Goal: Transaction & Acquisition: Book appointment/travel/reservation

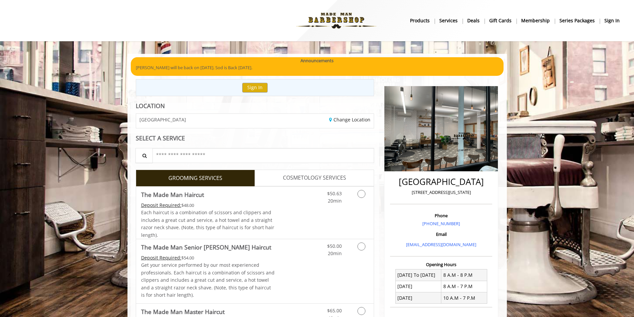
scroll to position [67, 0]
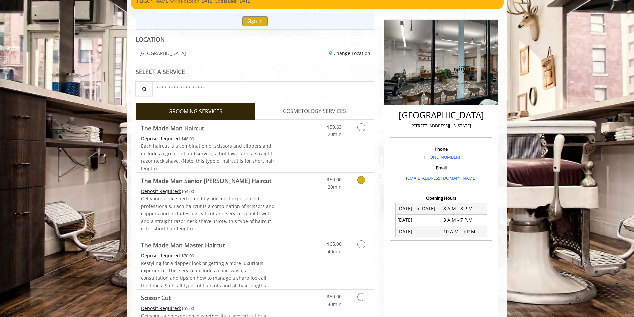
click at [345, 192] on div "$50.00 20min" at bounding box center [344, 205] width 60 height 64
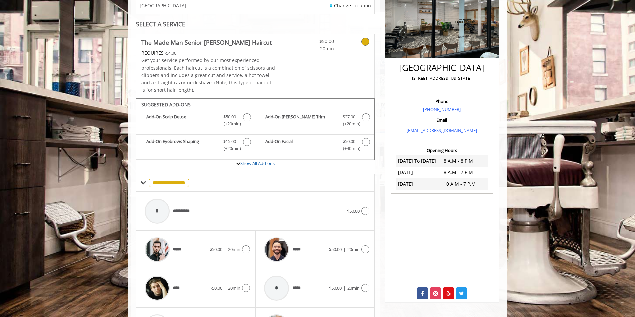
scroll to position [167, 0]
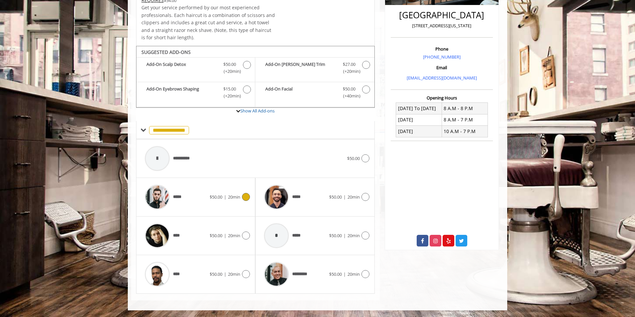
click at [245, 201] on div "***** $50.00 | 20min" at bounding box center [196, 197] width 109 height 32
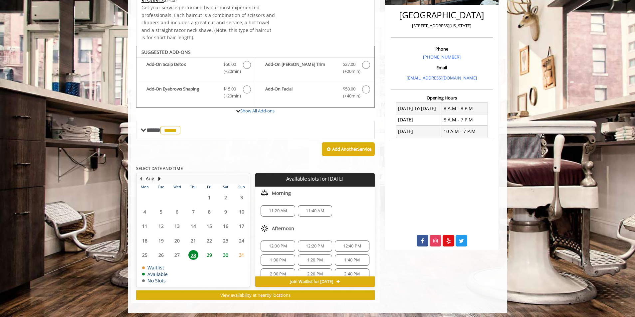
scroll to position [169, 0]
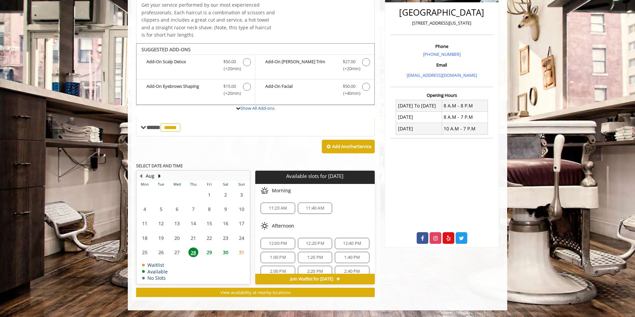
click at [327, 247] on div "12:20 PM" at bounding box center [315, 243] width 34 height 11
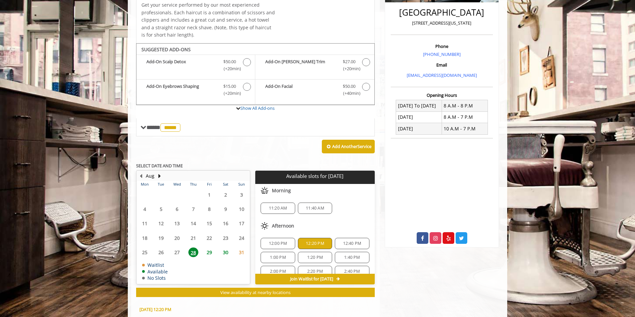
scroll to position [290, 0]
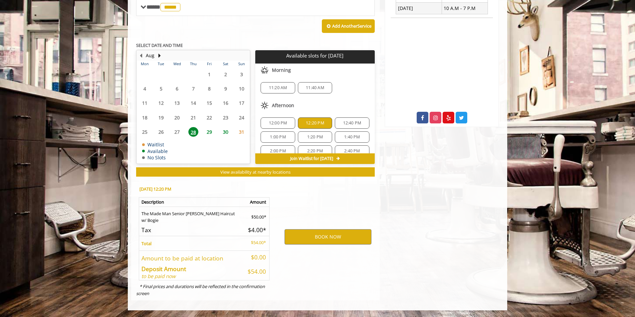
click at [293, 297] on div "[DATE] 12:20 PM Description Amount The Made Man Senior [PERSON_NAME] Haircut w/…" at bounding box center [255, 240] width 249 height 120
click at [274, 137] on span "1:00 PM" at bounding box center [278, 137] width 16 height 5
click at [328, 241] on button "BOOK NOW" at bounding box center [328, 236] width 87 height 15
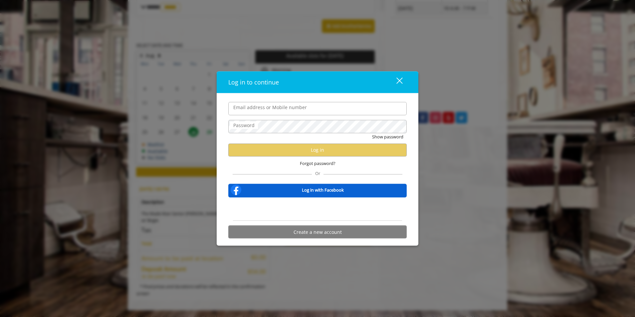
click at [315, 108] on input "Email address or Mobile number" at bounding box center [317, 108] width 178 height 13
type input "**********"
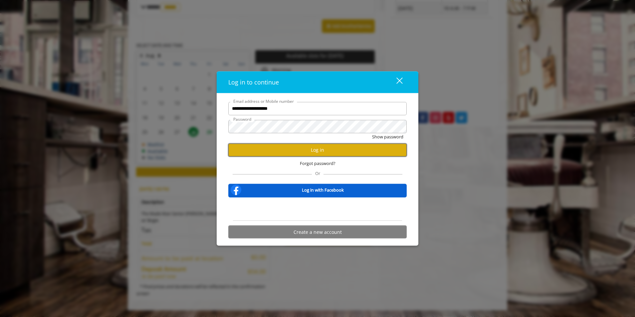
click at [327, 148] on button "Log in" at bounding box center [317, 150] width 178 height 13
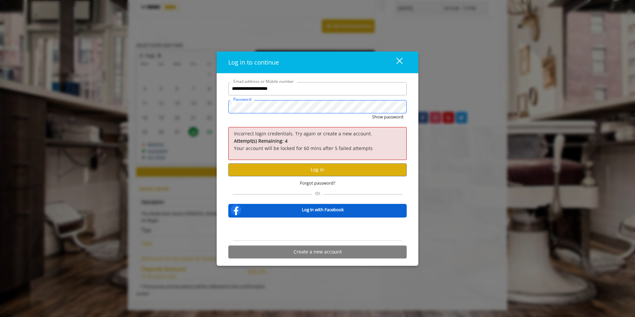
click at [58, 129] on div "**********" at bounding box center [317, 158] width 635 height 317
click at [372, 114] on button "Show password" at bounding box center [387, 117] width 31 height 7
click at [324, 170] on button "Log in" at bounding box center [317, 169] width 178 height 13
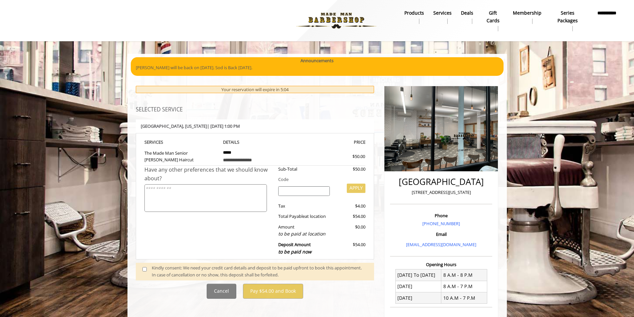
click at [145, 272] on span at bounding box center [148, 272] width 20 height 14
click at [145, 266] on span at bounding box center [148, 272] width 20 height 14
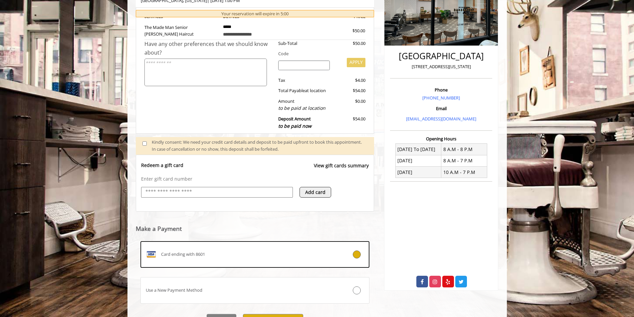
scroll to position [161, 0]
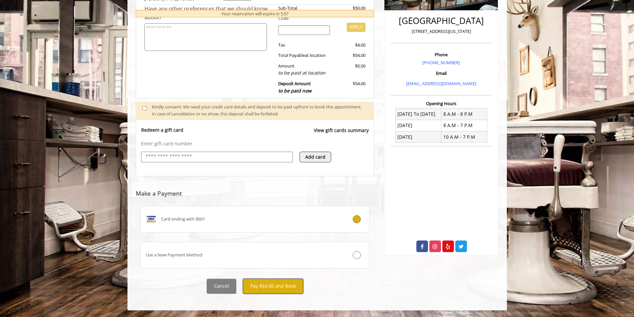
click at [286, 289] on button "Pay $54.00 and Book" at bounding box center [273, 286] width 60 height 15
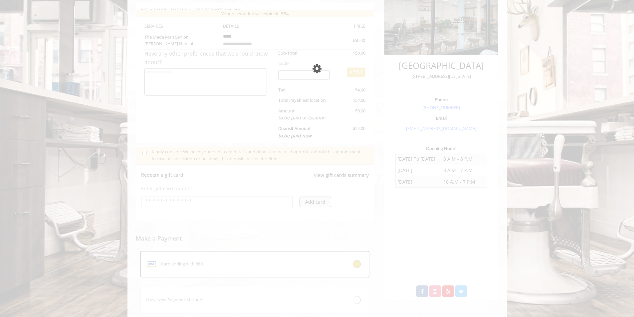
scroll to position [107, 0]
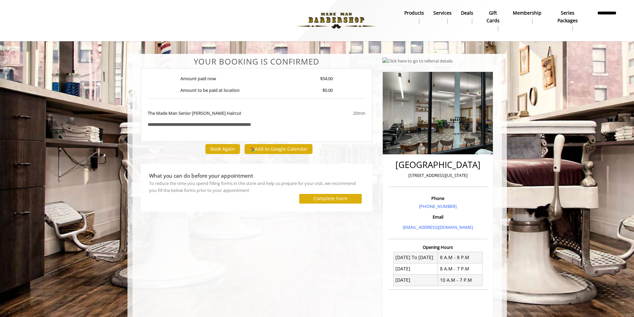
drag, startPoint x: 267, startPoint y: 150, endPoint x: 244, endPoint y: 244, distance: 97.2
click at [243, 246] on div "**********" at bounding box center [257, 228] width 242 height 342
click at [278, 151] on button "Add to Google Calendar" at bounding box center [279, 149] width 68 height 10
